Goal: Task Accomplishment & Management: Use online tool/utility

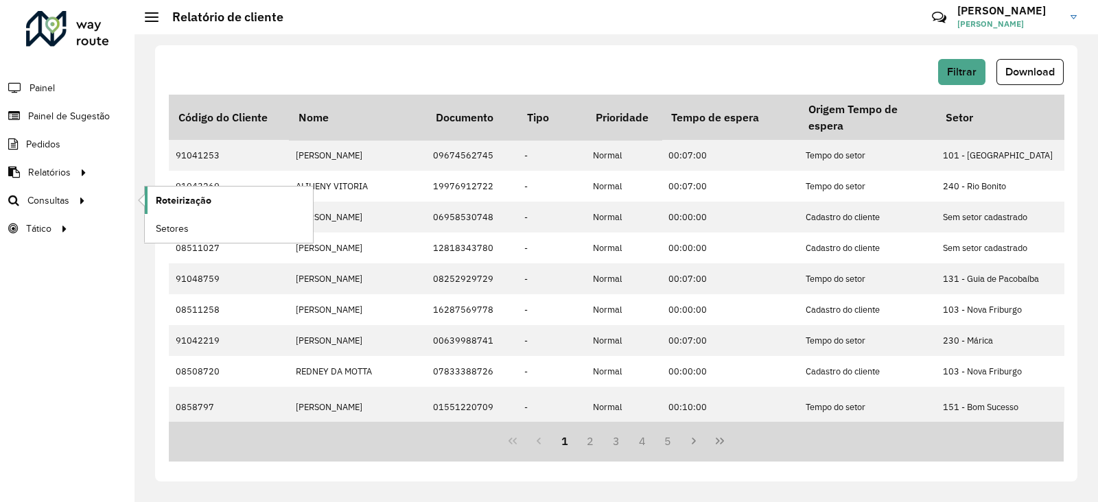
click at [178, 200] on span "Roteirização" at bounding box center [184, 200] width 56 height 14
click at [71, 36] on div at bounding box center [67, 29] width 83 height 36
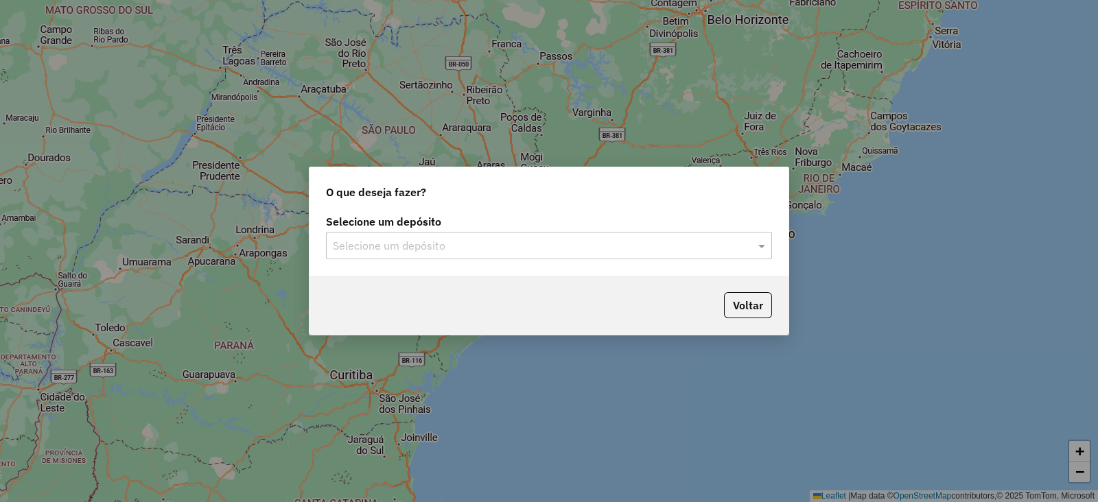
click at [449, 244] on input "text" at bounding box center [535, 246] width 405 height 16
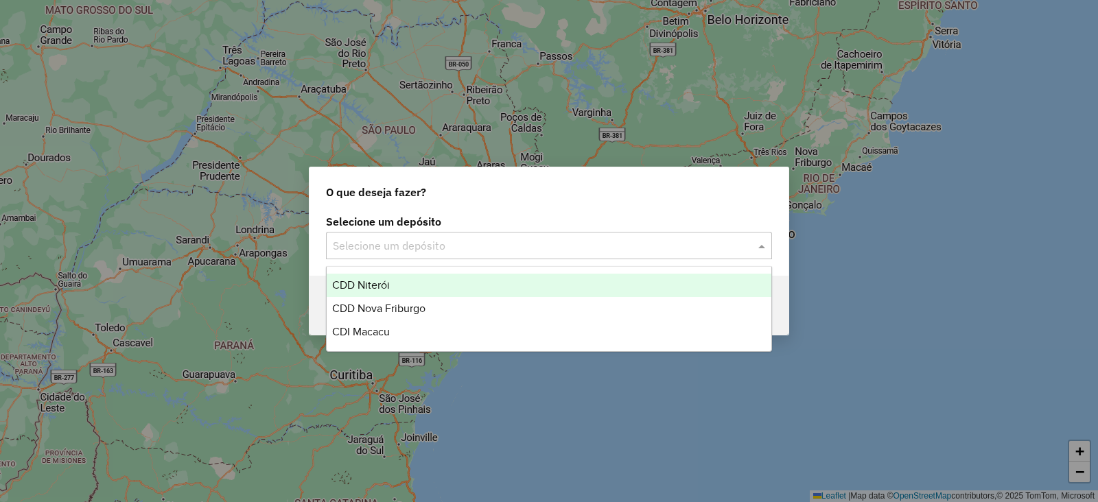
click at [351, 282] on span "CDD Niterói" at bounding box center [361, 285] width 58 height 12
